Goal: Task Accomplishment & Management: Manage account settings

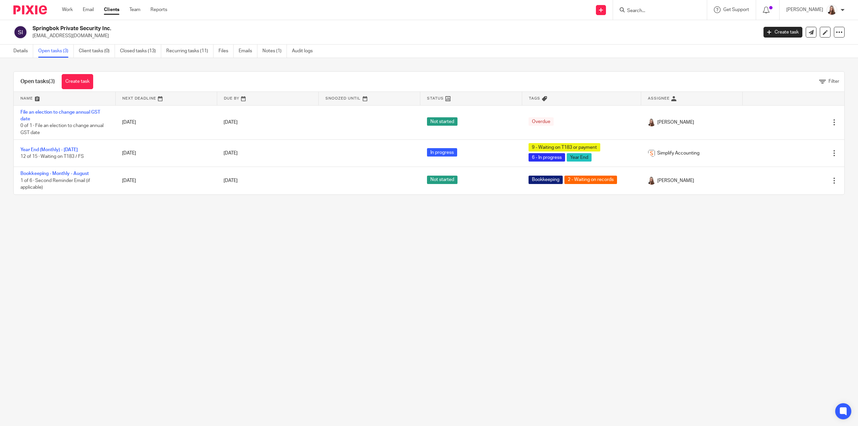
click at [67, 51] on link "Open tasks (3)" at bounding box center [56, 51] width 36 height 13
click at [70, 10] on link "Work" at bounding box center [67, 9] width 11 height 7
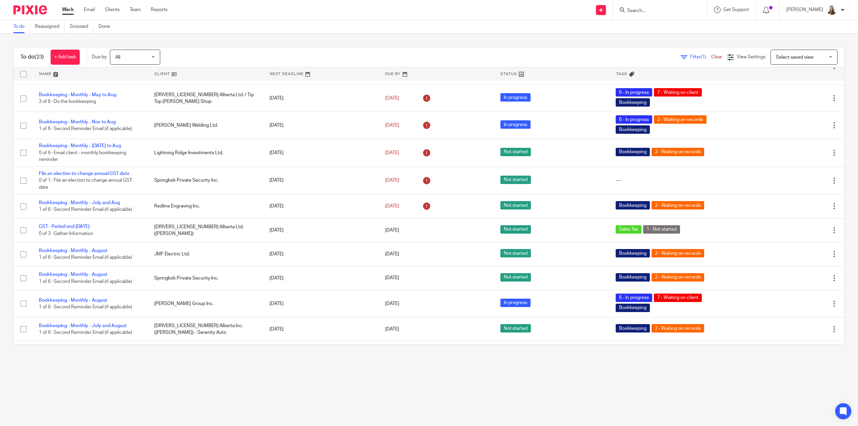
scroll to position [123, 0]
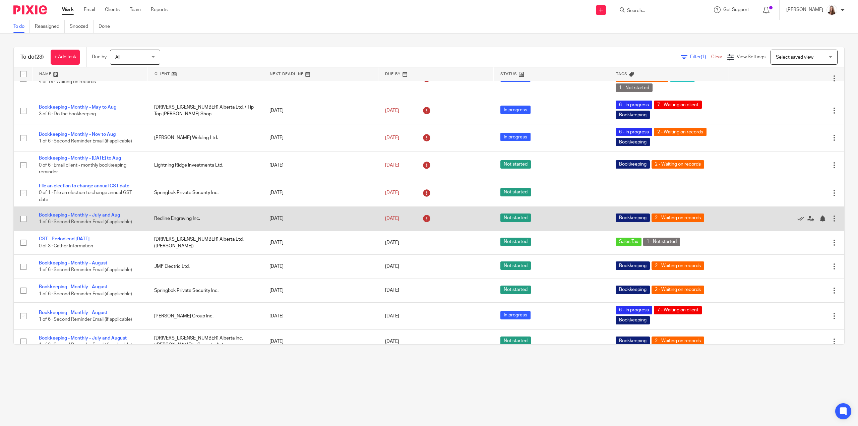
click at [72, 213] on link "Bookkeeping - Monthly - July and Aug" at bounding box center [79, 215] width 81 height 5
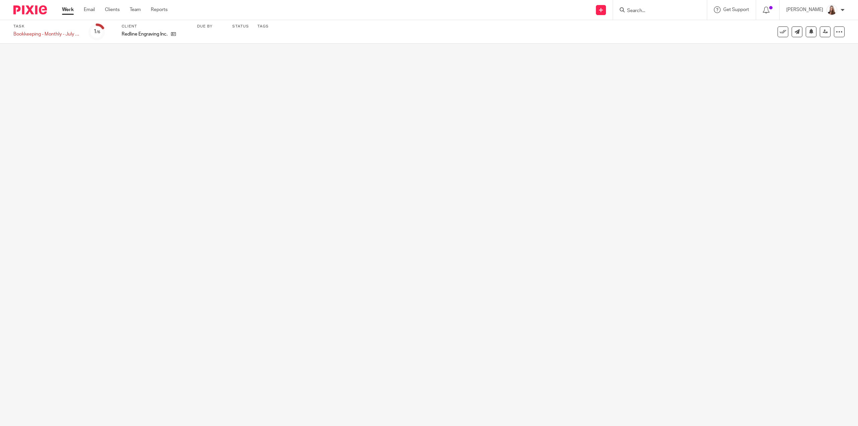
click at [652, 9] on input "Search" at bounding box center [656, 11] width 60 height 6
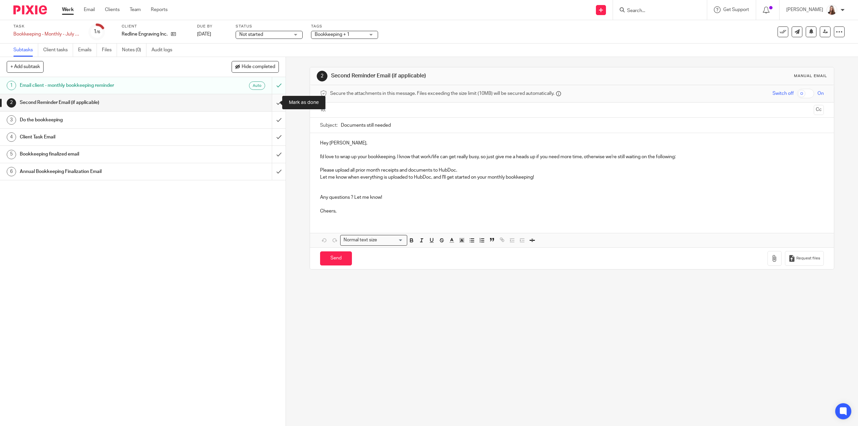
click at [270, 106] on input "submit" at bounding box center [142, 102] width 285 height 17
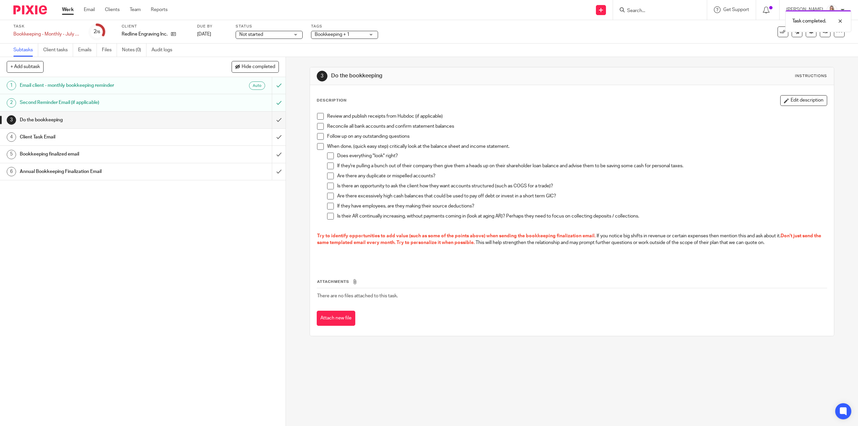
click at [245, 139] on div "Client Task Email" at bounding box center [143, 137] width 246 height 10
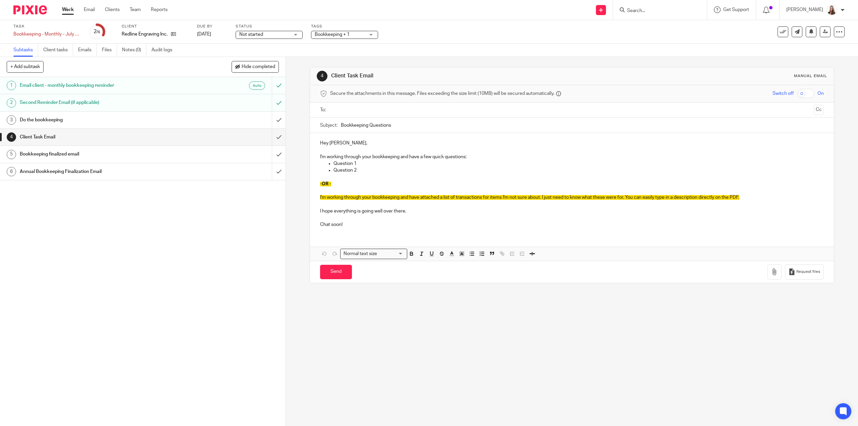
click at [338, 125] on div "Subject: Bookkeeping Questions" at bounding box center [571, 125] width 503 height 15
click at [341, 124] on input "Bookkeeping Questions" at bounding box center [582, 125] width 483 height 15
type input "Bookkeeping Questions"
click at [367, 185] on p "-OR -" at bounding box center [571, 184] width 503 height 7
drag, startPoint x: 322, startPoint y: 175, endPoint x: 316, endPoint y: 157, distance: 19.2
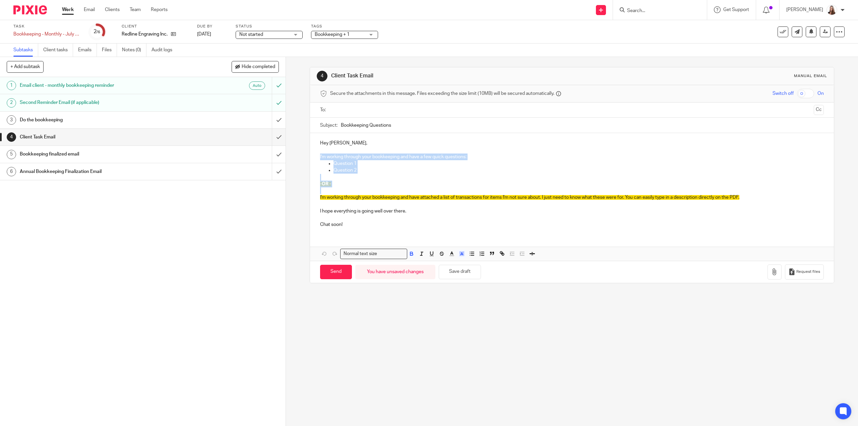
click at [316, 157] on div "Hey Shawna, I'm working through your bookkeeping and have a few quick questions…" at bounding box center [571, 183] width 523 height 100
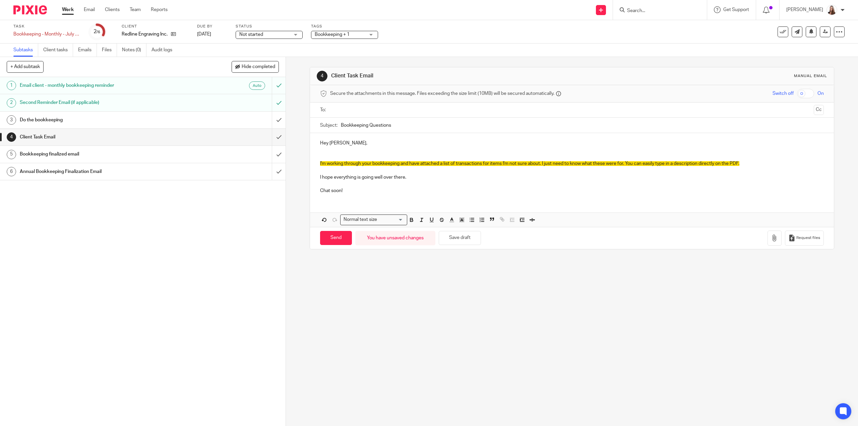
drag, startPoint x: 319, startPoint y: 149, endPoint x: 324, endPoint y: 152, distance: 6.4
click at [324, 152] on div "Hey Shawna, I'm working through your bookkeeping and have attached a list of tr…" at bounding box center [571, 166] width 523 height 66
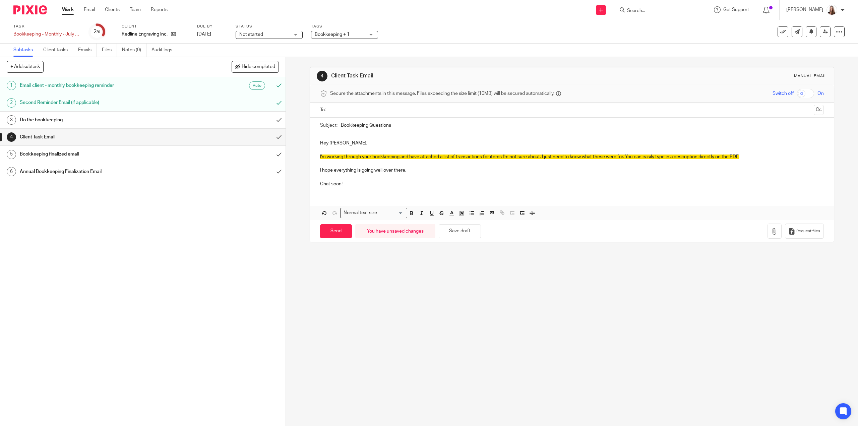
click at [742, 156] on p "I'm working through your bookkeeping and have attached a list of transactions f…" at bounding box center [571, 156] width 503 height 7
click at [770, 230] on button "button" at bounding box center [774, 230] width 14 height 15
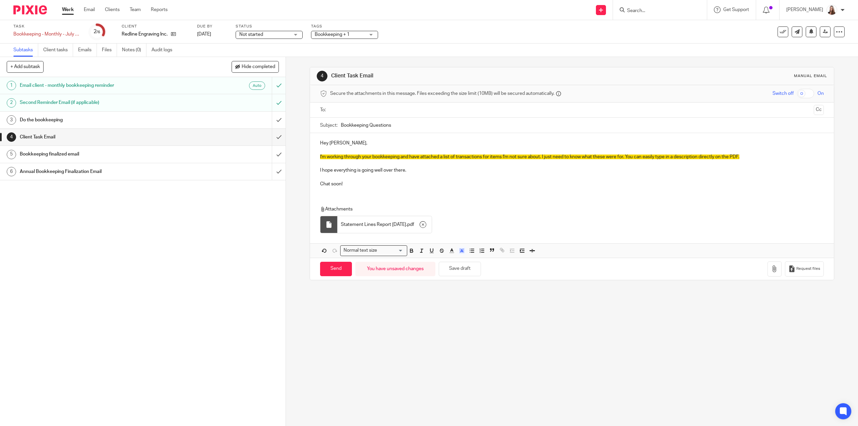
click at [755, 156] on p "I'm working through your bookkeeping and have attached a list of transactions f…" at bounding box center [571, 156] width 503 height 7
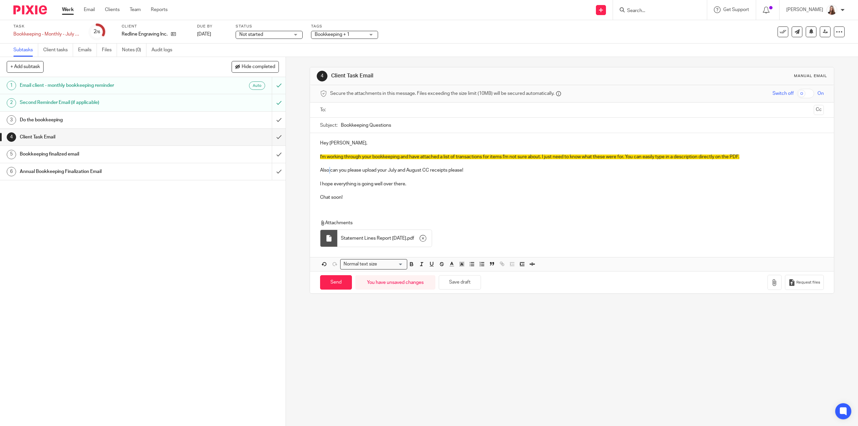
click at [327, 170] on p "Also can you please upload your July and August CC receipts please!" at bounding box center [571, 170] width 503 height 7
click at [471, 168] on p "Also, can you please upload your July and August CC receipts please!" at bounding box center [571, 170] width 503 height 7
drag, startPoint x: 383, startPoint y: 185, endPoint x: 311, endPoint y: 183, distance: 72.1
click at [311, 183] on div "Hey Shawna, I'm working through your bookkeeping and have attached a list of tr…" at bounding box center [571, 169] width 523 height 73
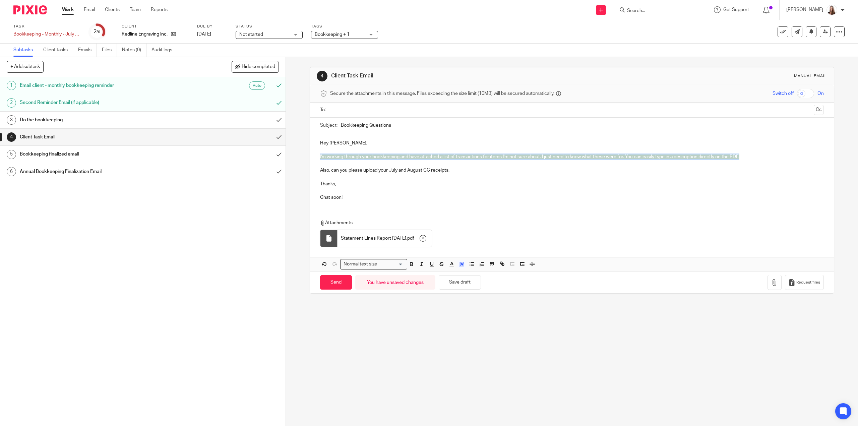
drag, startPoint x: 620, startPoint y: 160, endPoint x: 314, endPoint y: 156, distance: 305.6
click at [314, 156] on div "Hey Shawna, I'm working through your bookkeeping and have attached a list of tr…" at bounding box center [571, 169] width 523 height 73
click at [461, 265] on line "button" at bounding box center [462, 265] width 2 height 0
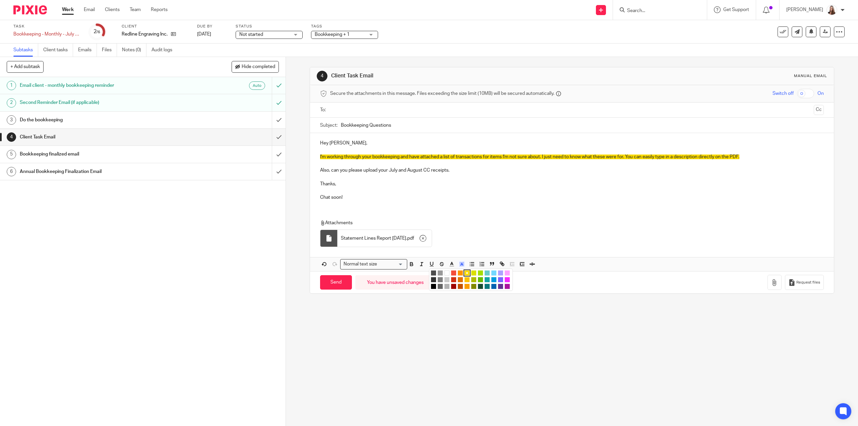
click at [446, 272] on li "color:#FFFFFF" at bounding box center [446, 272] width 5 height 5
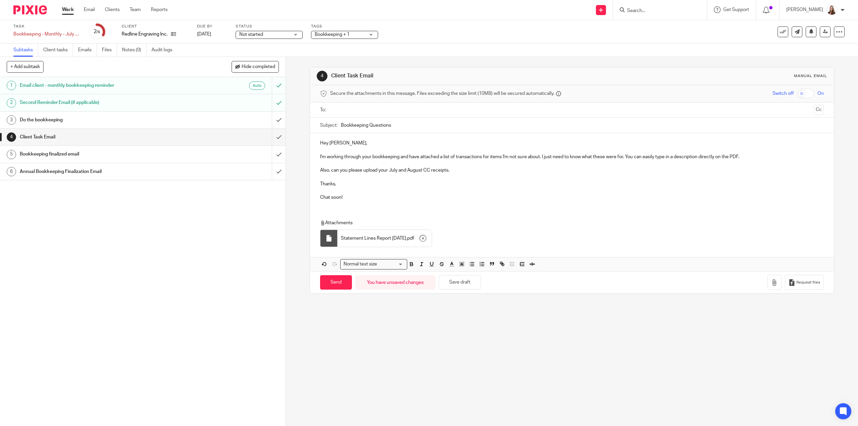
drag, startPoint x: 455, startPoint y: 191, endPoint x: 456, endPoint y: 179, distance: 12.1
click at [456, 190] on p at bounding box center [571, 190] width 503 height 7
click at [458, 169] on p "Also, can you please upload your July and August CC receipts." at bounding box center [571, 170] width 503 height 7
click at [340, 109] on input "text" at bounding box center [571, 110] width 478 height 8
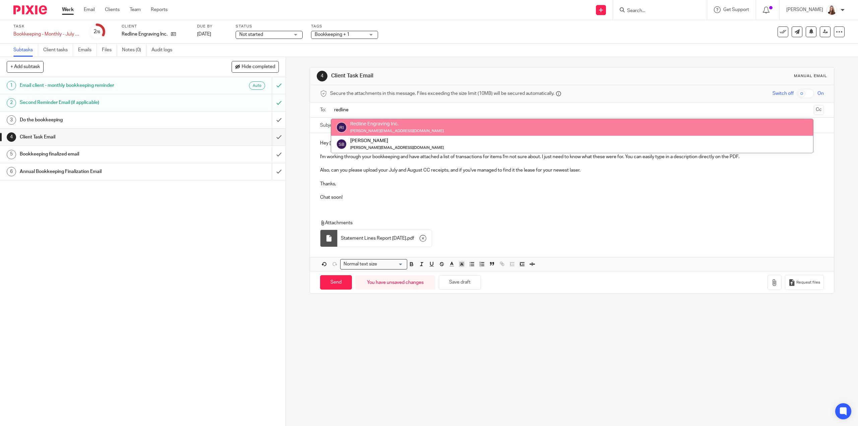
type input "redline"
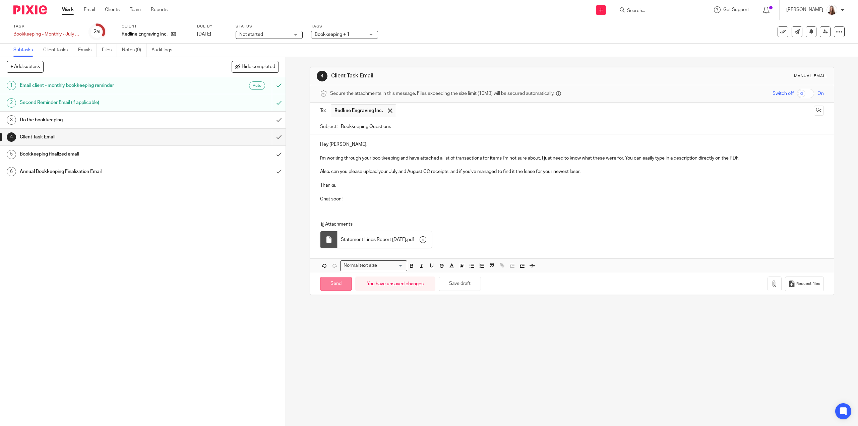
click at [333, 283] on input "Send" at bounding box center [336, 284] width 32 height 14
type input "Sent"
click at [267, 37] on span "Not started" at bounding box center [264, 34] width 50 height 7
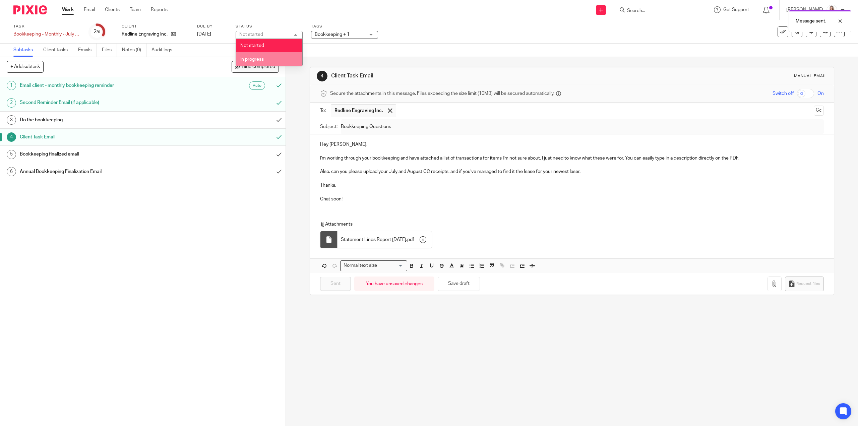
drag, startPoint x: 269, startPoint y: 61, endPoint x: 279, endPoint y: 57, distance: 10.3
click at [269, 60] on li "In progress" at bounding box center [269, 59] width 66 height 14
click at [351, 36] on span "Bookkeeping + 1" at bounding box center [340, 34] width 50 height 7
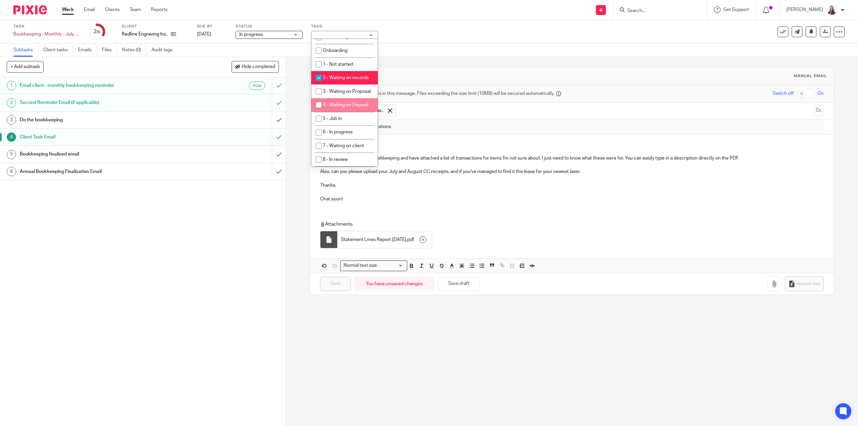
scroll to position [168, 0]
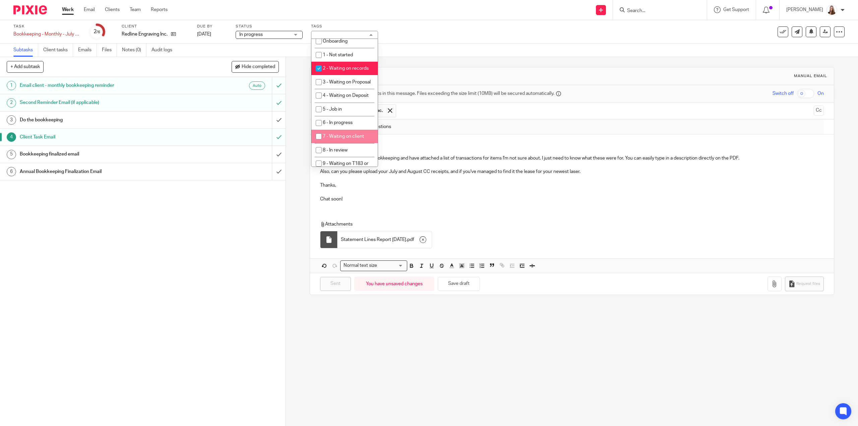
click at [317, 143] on input "checkbox" at bounding box center [318, 136] width 13 height 13
checkbox input "true"
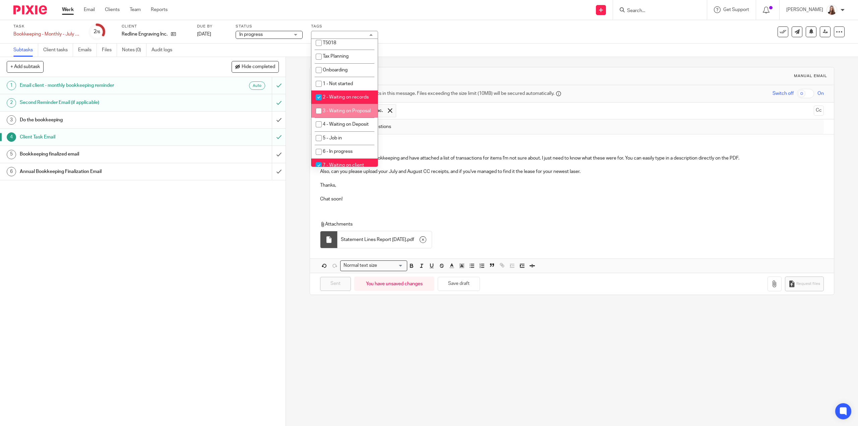
scroll to position [101, 0]
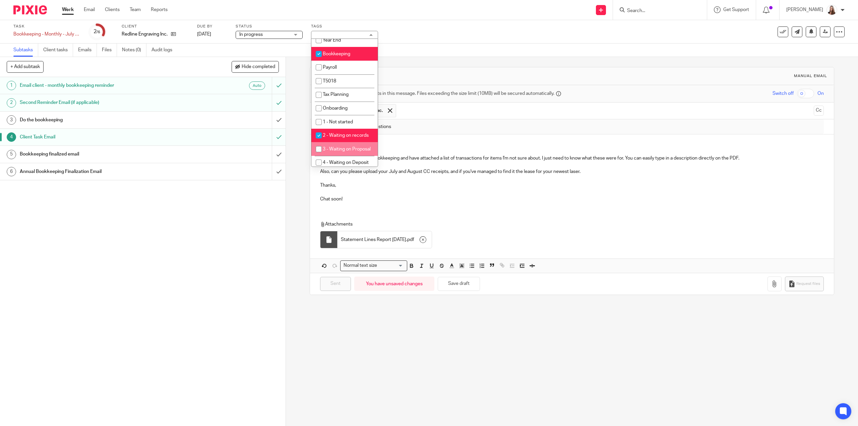
click at [247, 233] on div "1 Email client - monthly bookkeeping reminder Auto 2 Second Reminder Email (if …" at bounding box center [142, 251] width 285 height 349
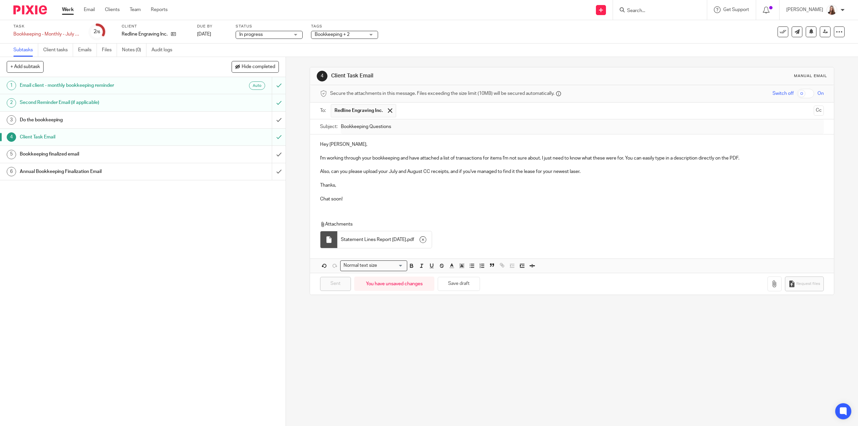
click at [66, 11] on link "Work" at bounding box center [68, 9] width 12 height 7
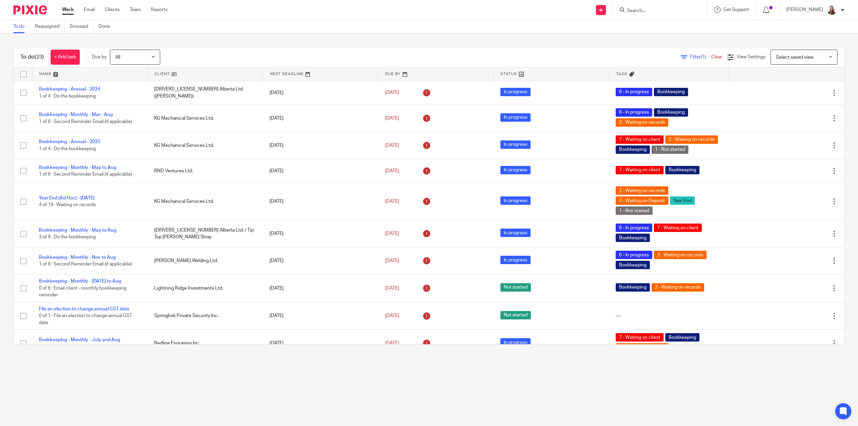
click at [164, 74] on link at bounding box center [205, 73] width 115 height 13
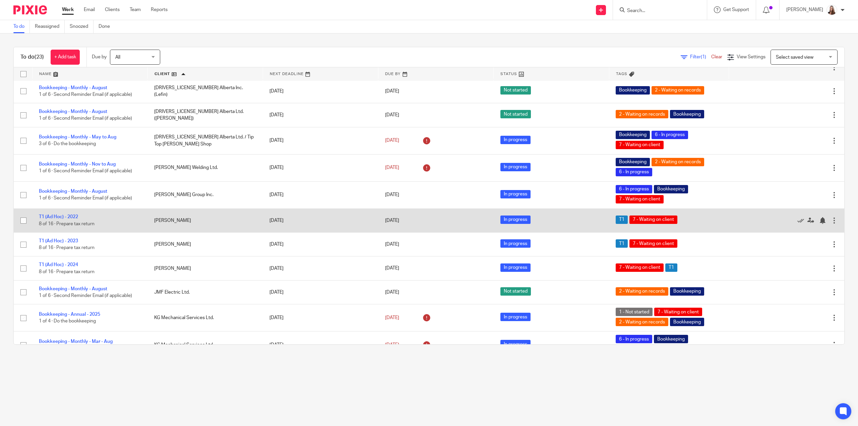
scroll to position [101, 0]
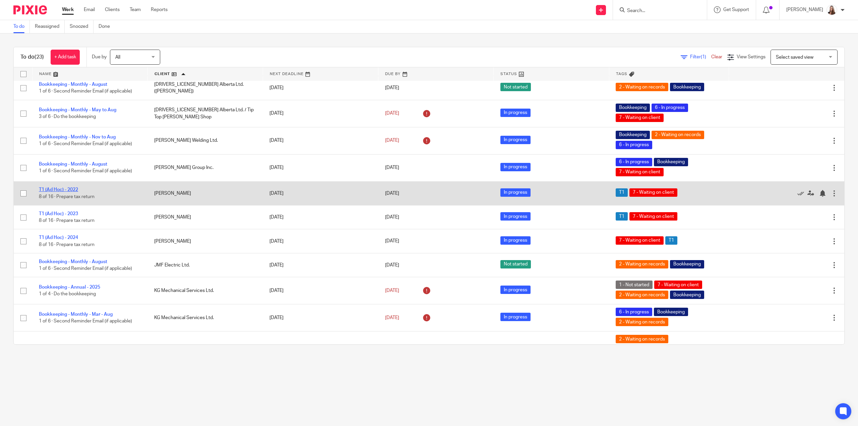
click at [47, 187] on link "T1 (Ad Hoc) - 2022" at bounding box center [58, 189] width 39 height 5
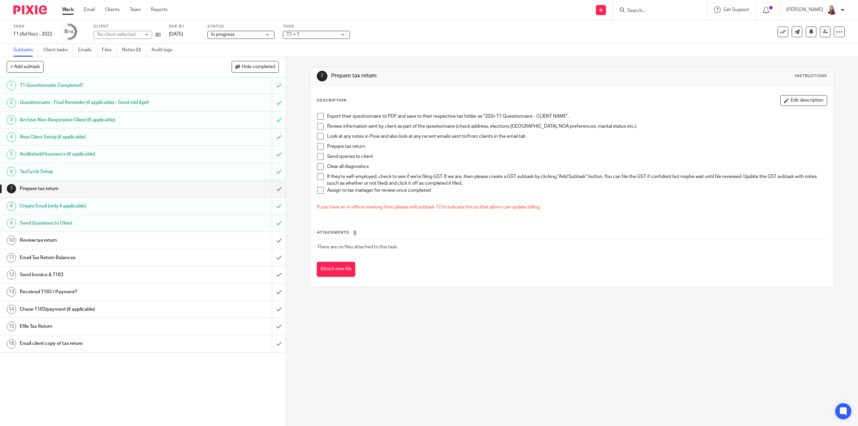
click at [321, 33] on span "T1 + 1" at bounding box center [311, 34] width 50 height 7
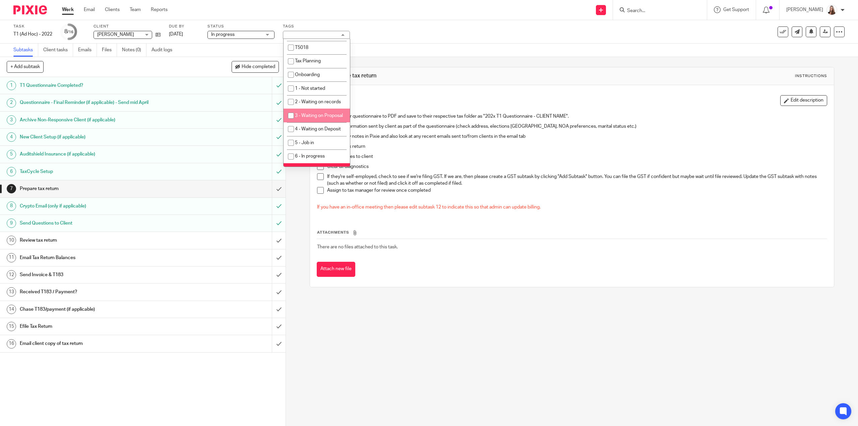
scroll to position [168, 0]
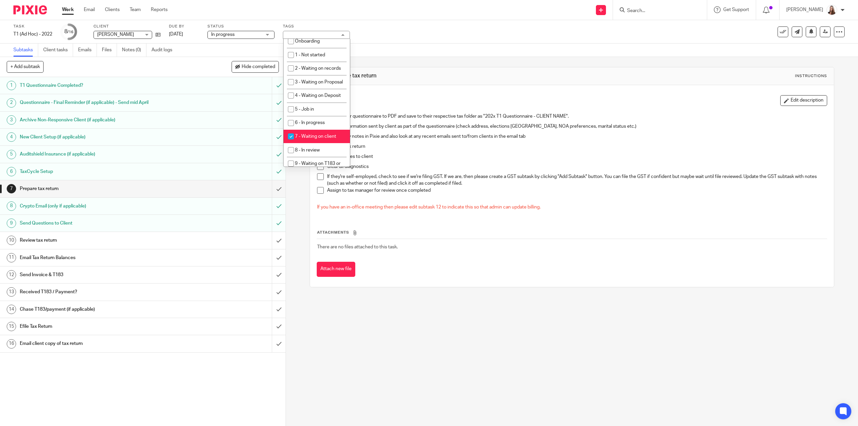
click at [293, 143] on input "checkbox" at bounding box center [290, 136] width 13 height 13
checkbox input "false"
click at [403, 316] on div "7 Prepare tax return Instructions Description Edit description Export their que…" at bounding box center [572, 241] width 572 height 369
click at [317, 117] on span at bounding box center [320, 116] width 7 height 7
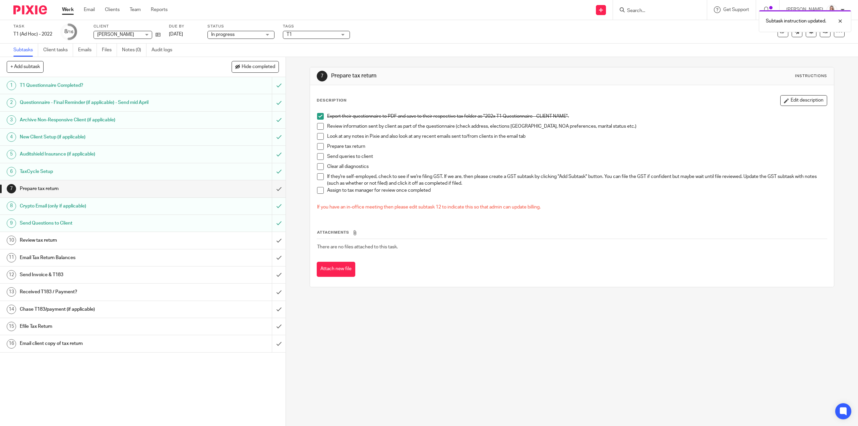
click at [317, 128] on span at bounding box center [320, 126] width 7 height 7
click at [320, 138] on span at bounding box center [320, 136] width 7 height 7
click at [320, 148] on span at bounding box center [320, 146] width 7 height 7
click at [320, 157] on span at bounding box center [320, 156] width 7 height 7
click at [319, 167] on span at bounding box center [320, 166] width 7 height 7
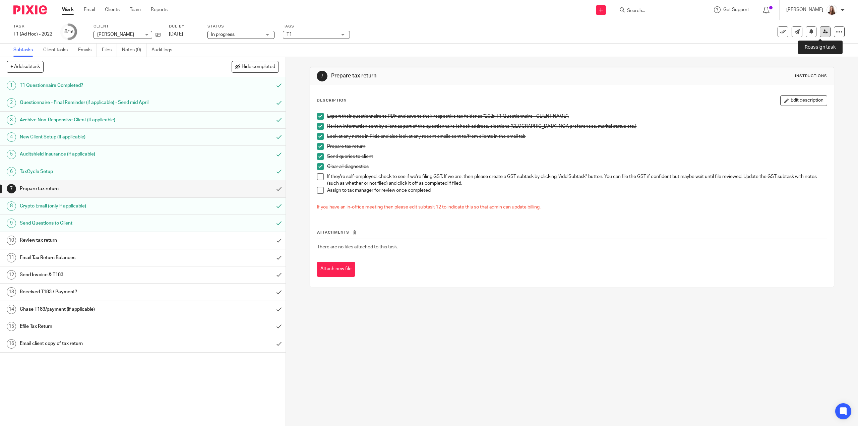
click at [823, 32] on icon at bounding box center [825, 31] width 5 height 5
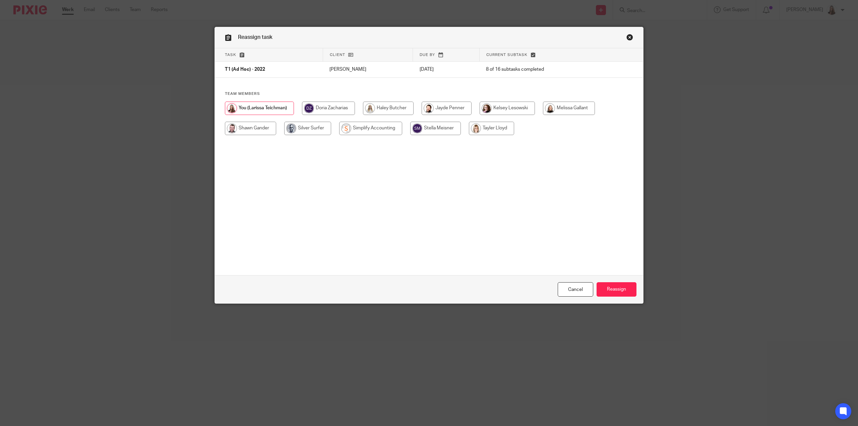
click at [562, 110] on input "radio" at bounding box center [569, 108] width 52 height 13
radio input "true"
click at [615, 287] on input "Reassign" at bounding box center [616, 289] width 40 height 14
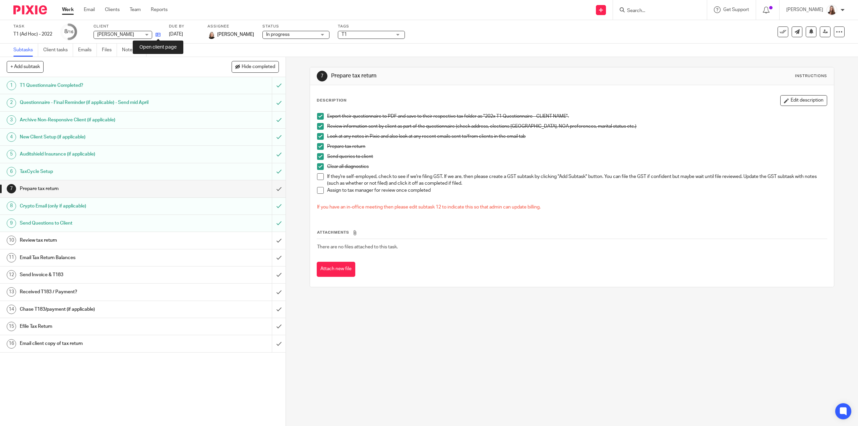
click at [159, 36] on icon at bounding box center [157, 34] width 5 height 5
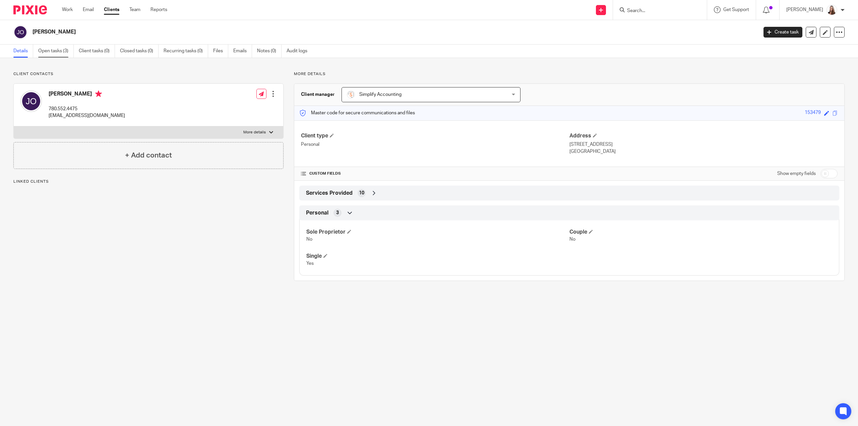
click at [57, 49] on link "Open tasks (3)" at bounding box center [56, 51] width 36 height 13
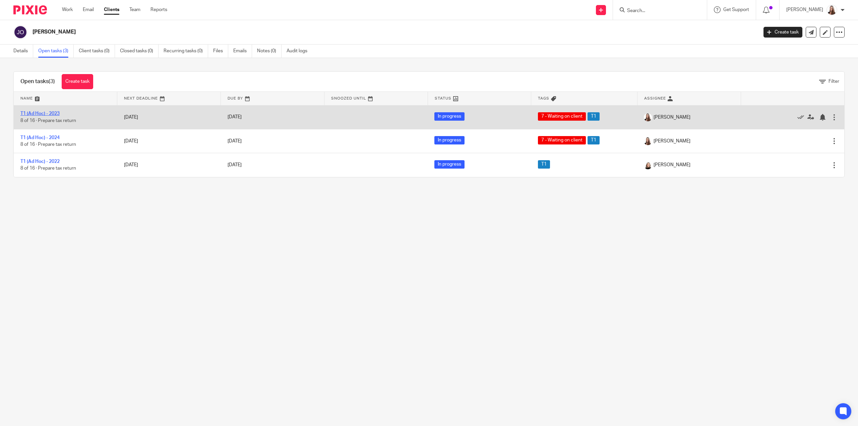
click at [49, 112] on link "T1 (Ad Hoc) - 2023" at bounding box center [39, 113] width 39 height 5
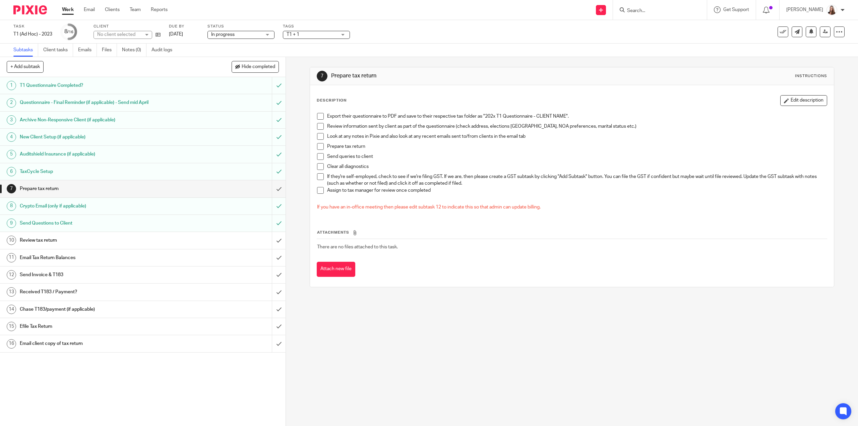
click at [304, 32] on span "T1 + 1" at bounding box center [311, 34] width 50 height 7
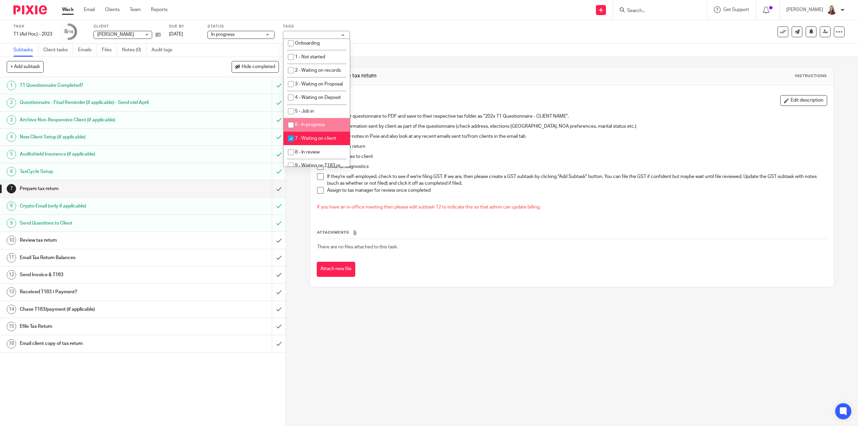
scroll to position [201, 0]
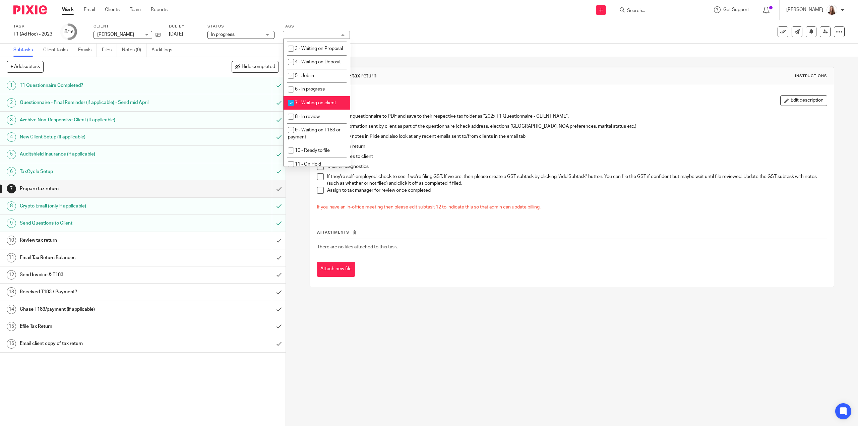
click at [291, 109] on input "checkbox" at bounding box center [290, 103] width 13 height 13
checkbox input "false"
click at [287, 96] on input "checkbox" at bounding box center [290, 89] width 13 height 13
click at [377, 26] on div "Task T1 (Ad Hoc) - 2023 Save T1 (Ad Hoc) - 2023 8 /16 Client [PERSON_NAME] [PER…" at bounding box center [359, 32] width 693 height 16
click at [314, 37] on span "T1 + 1" at bounding box center [311, 34] width 50 height 7
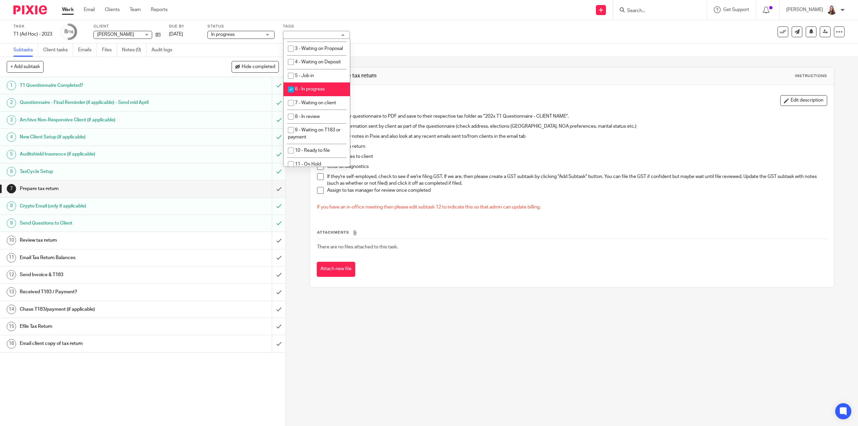
click at [290, 96] on input "checkbox" at bounding box center [290, 89] width 13 height 13
checkbox input "false"
click at [423, 26] on div "Task T1 (Ad Hoc) - 2023 Save T1 (Ad Hoc) - 2023 8 /16 Client Jillian Olsen Jill…" at bounding box center [359, 32] width 693 height 16
click at [319, 118] on span at bounding box center [320, 116] width 7 height 7
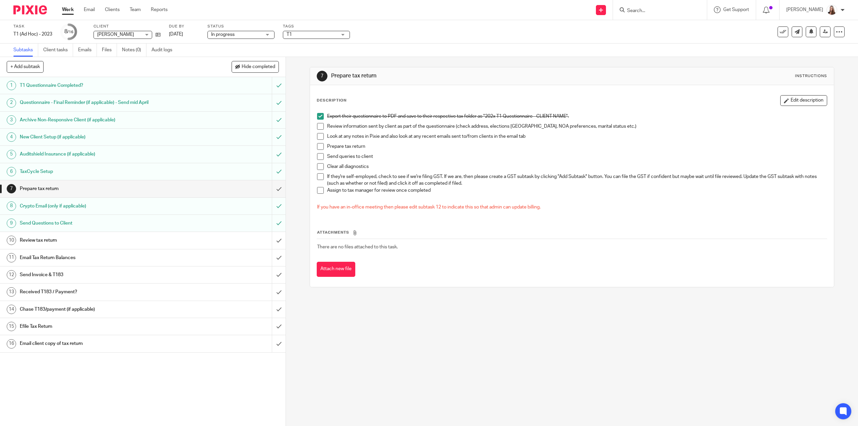
click at [320, 125] on span at bounding box center [320, 126] width 7 height 7
click at [319, 135] on span at bounding box center [320, 136] width 7 height 7
click at [319, 147] on span at bounding box center [320, 146] width 7 height 7
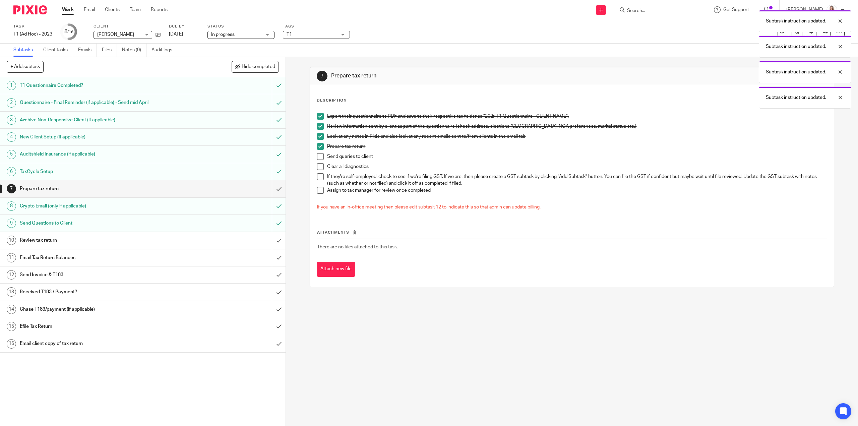
click at [319, 155] on span at bounding box center [320, 156] width 7 height 7
click at [318, 168] on span at bounding box center [320, 166] width 7 height 7
click at [317, 181] on li "If they're self-employed, check to see if we're filing GST. If we are, then ple…" at bounding box center [571, 180] width 509 height 14
click at [318, 177] on span at bounding box center [320, 176] width 7 height 7
click at [318, 189] on span at bounding box center [320, 190] width 7 height 7
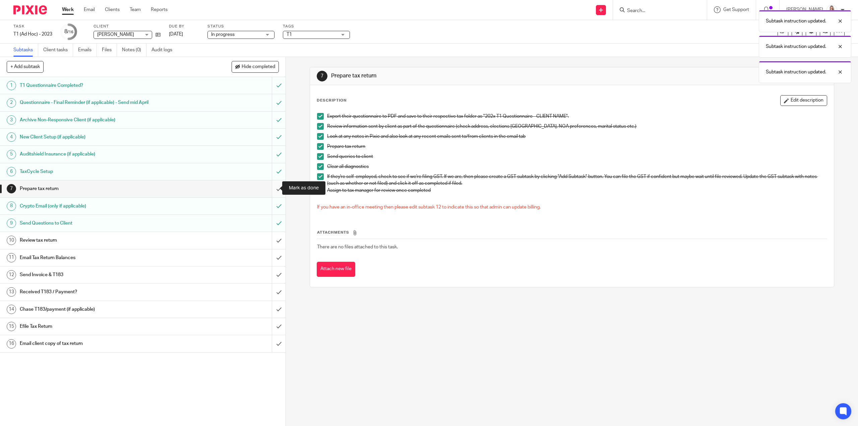
click at [273, 186] on input "submit" at bounding box center [142, 188] width 285 height 17
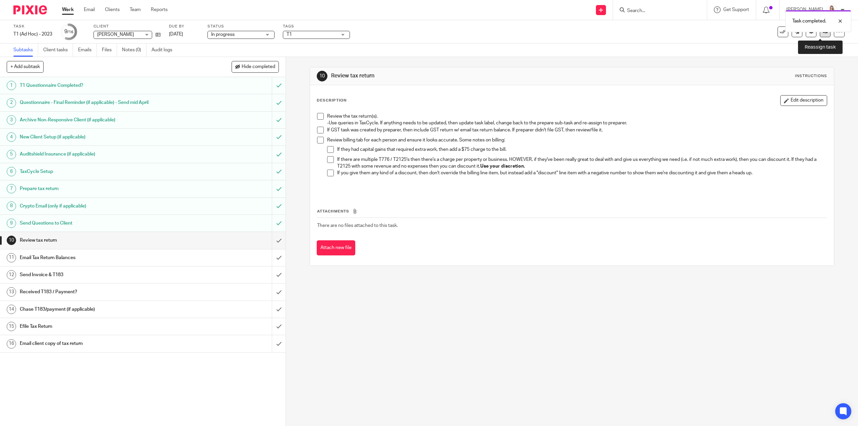
click at [820, 36] on link at bounding box center [825, 31] width 11 height 11
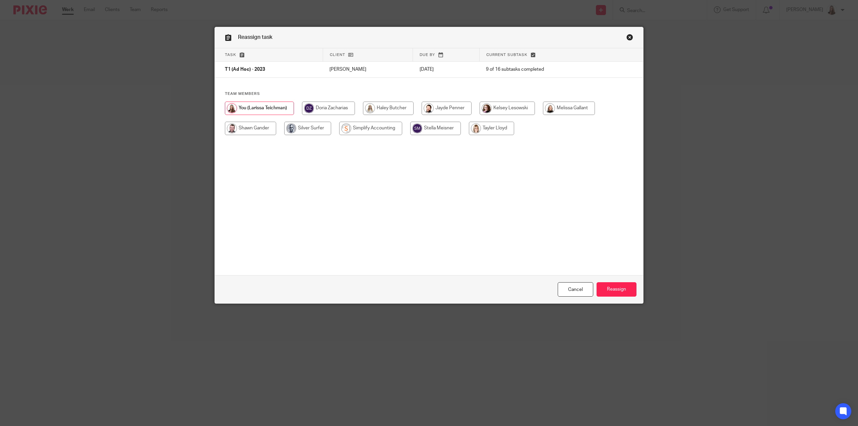
click at [568, 108] on input "radio" at bounding box center [569, 108] width 52 height 13
radio input "true"
click at [604, 289] on input "Reassign" at bounding box center [616, 289] width 40 height 14
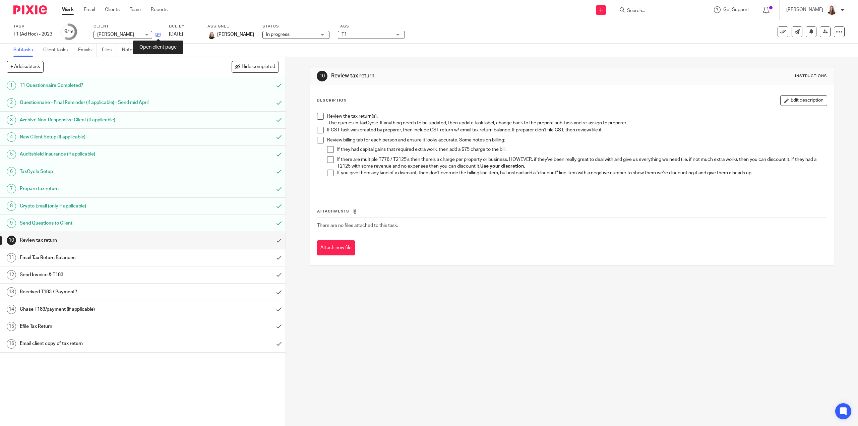
click at [157, 34] on icon at bounding box center [157, 34] width 5 height 5
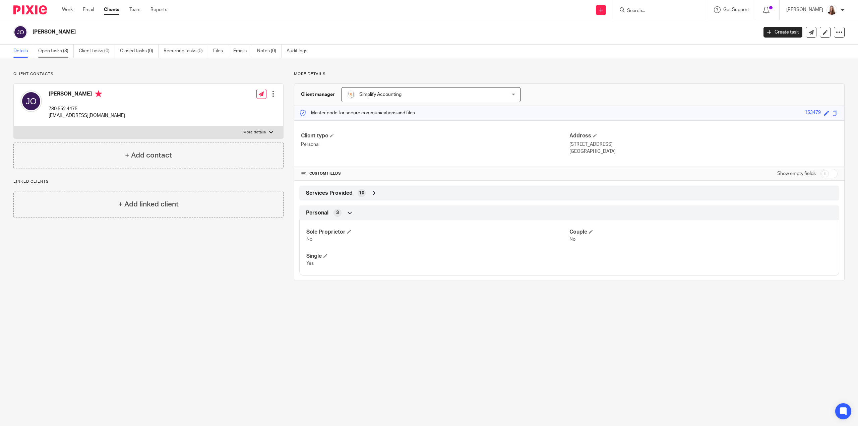
click at [60, 50] on link "Open tasks (3)" at bounding box center [56, 51] width 36 height 13
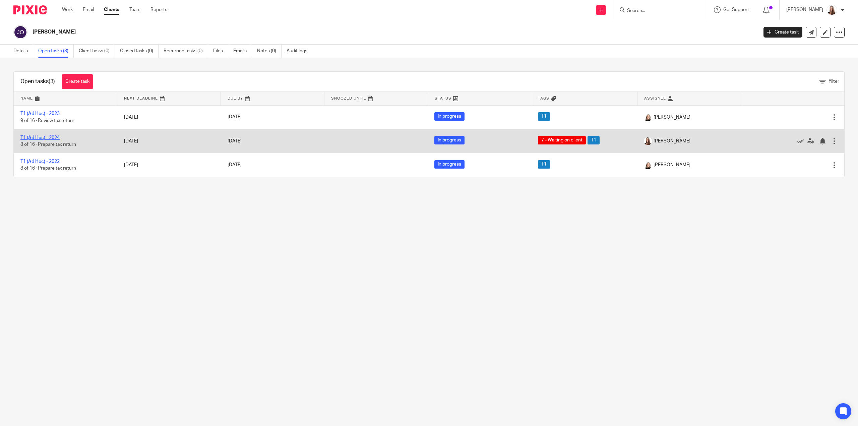
click at [46, 136] on link "T1 (Ad Hoc) - 2024" at bounding box center [39, 137] width 39 height 5
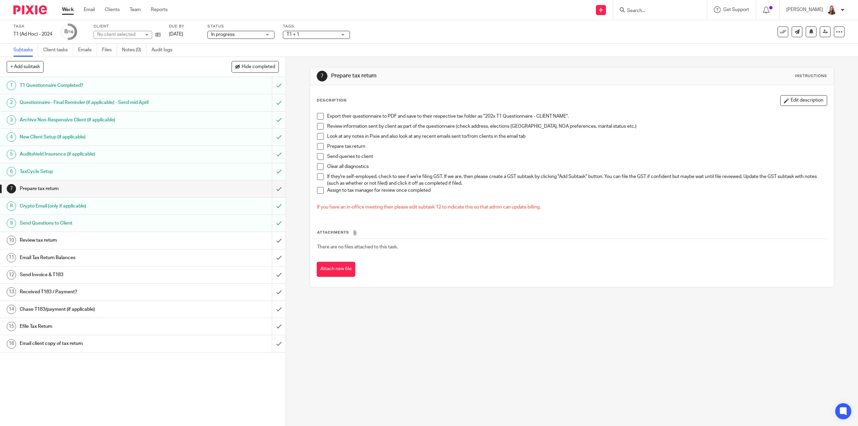
click at [311, 34] on span "T1 + 1" at bounding box center [311, 34] width 50 height 7
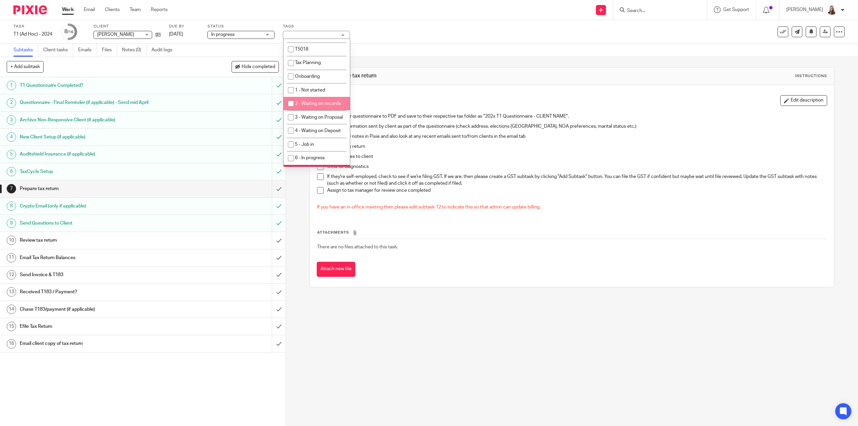
scroll to position [168, 0]
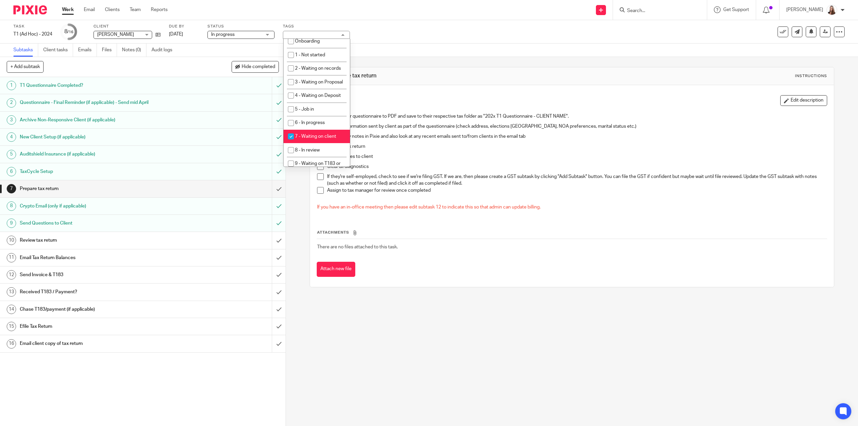
click at [290, 143] on input "checkbox" at bounding box center [290, 136] width 13 height 13
checkbox input "false"
drag, startPoint x: 426, startPoint y: 361, endPoint x: 402, endPoint y: 338, distance: 33.4
click at [419, 355] on div "7 Prepare tax return Instructions Description Edit description Export their que…" at bounding box center [572, 241] width 572 height 369
click at [319, 116] on span at bounding box center [320, 116] width 7 height 7
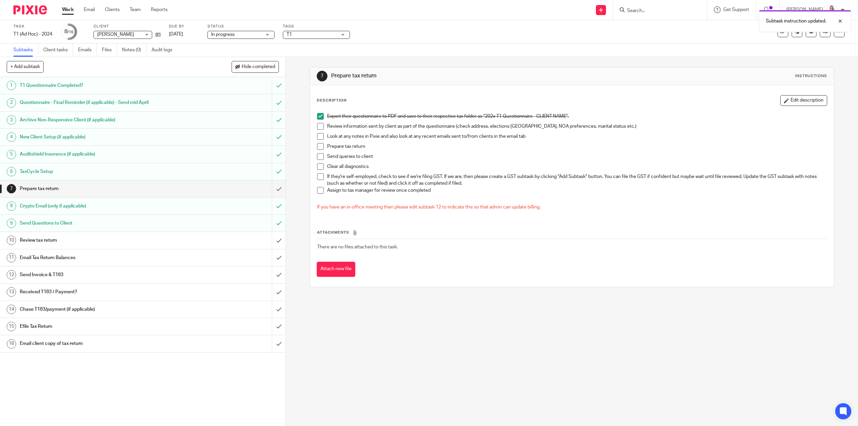
click at [317, 135] on span at bounding box center [320, 136] width 7 height 7
click at [317, 127] on span at bounding box center [320, 126] width 7 height 7
click at [319, 147] on span at bounding box center [320, 146] width 7 height 7
click at [318, 167] on span at bounding box center [320, 166] width 7 height 7
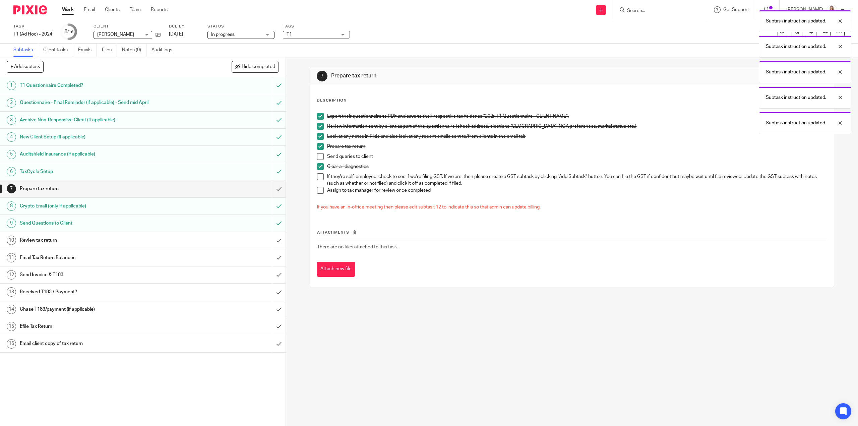
click at [317, 159] on span at bounding box center [320, 156] width 7 height 7
click at [320, 181] on li "If they're self-employed, check to see if we're filing GST. If we are, then ple…" at bounding box center [571, 180] width 509 height 14
click at [319, 177] on span at bounding box center [320, 176] width 7 height 7
click at [320, 191] on span at bounding box center [320, 190] width 7 height 7
drag, startPoint x: 665, startPoint y: 41, endPoint x: 812, endPoint y: 24, distance: 148.1
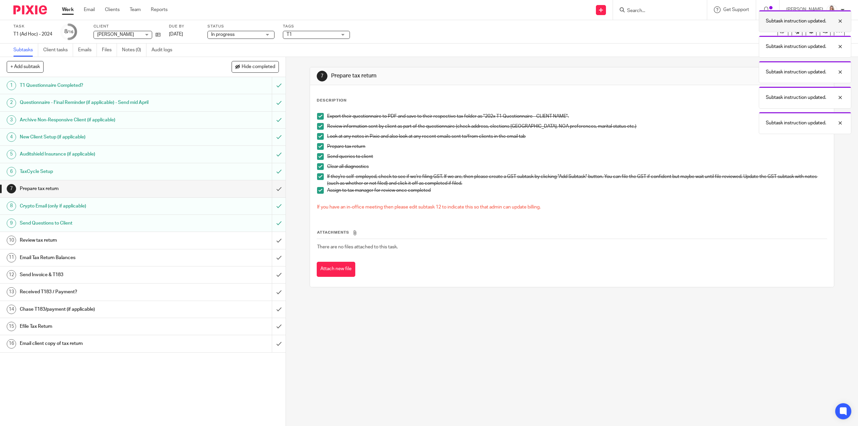
click at [665, 41] on div "Subtask instruction updated. Subtask instruction updated. Subtask instruction u…" at bounding box center [640, 70] width 422 height 127
click at [273, 187] on input "submit" at bounding box center [142, 188] width 285 height 17
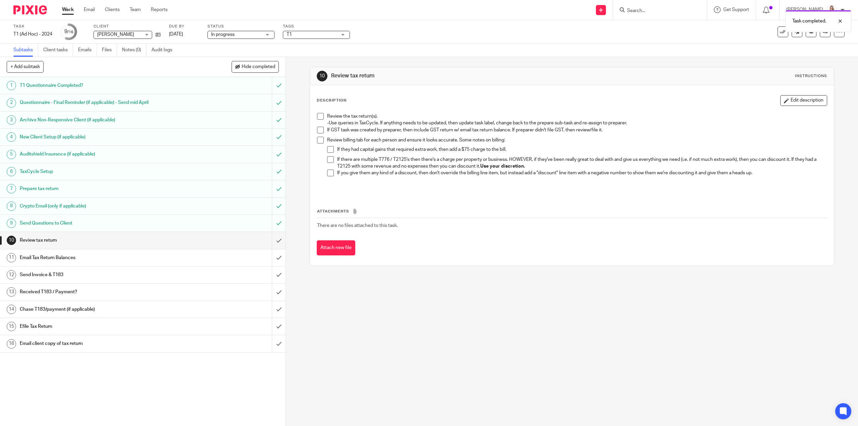
click at [340, 35] on div "T1" at bounding box center [316, 35] width 67 height 8
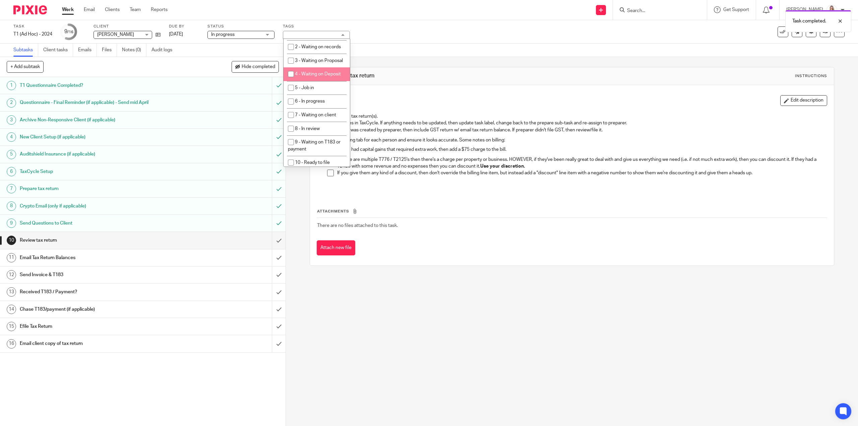
scroll to position [235, 0]
click at [305, 71] on li "6 - In progress" at bounding box center [316, 64] width 66 height 14
click at [297, 71] on input "checkbox" at bounding box center [290, 64] width 13 height 13
checkbox input "false"
click at [594, 61] on div "10 Review tax return Instructions Description Edit description Review the tax r…" at bounding box center [572, 166] width 524 height 219
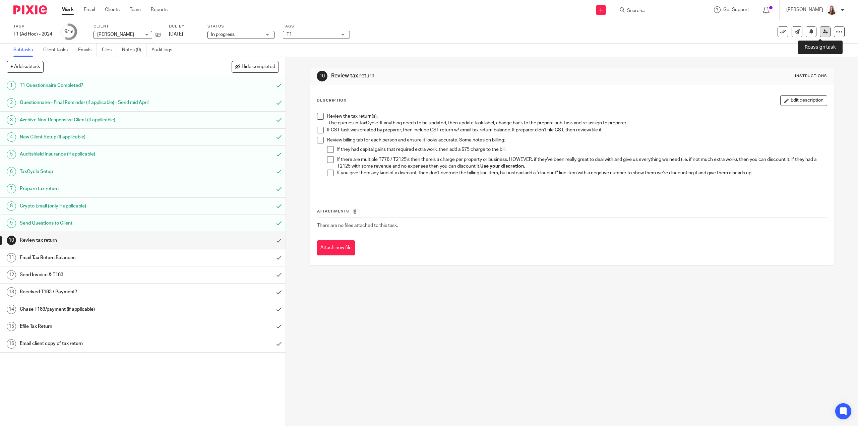
click at [823, 31] on link at bounding box center [825, 31] width 11 height 11
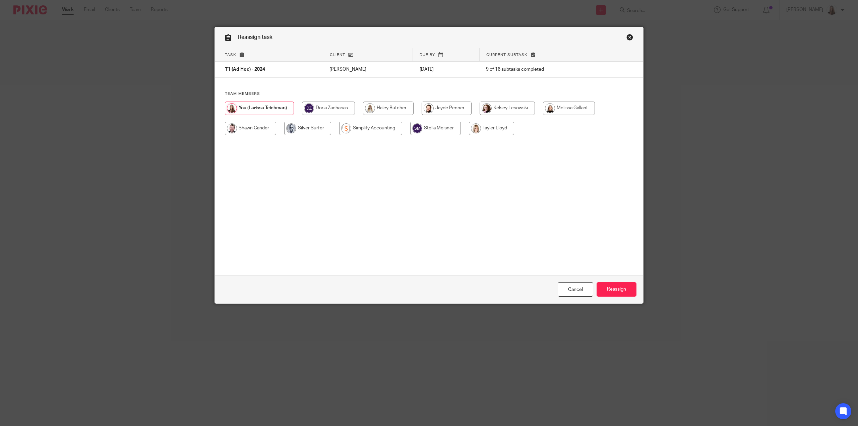
drag, startPoint x: 558, startPoint y: 109, endPoint x: 576, endPoint y: 129, distance: 27.3
click at [558, 109] on input "radio" at bounding box center [569, 108] width 52 height 13
radio input "true"
click at [606, 291] on input "Reassign" at bounding box center [616, 289] width 40 height 14
